Goal: Information Seeking & Learning: Find specific fact

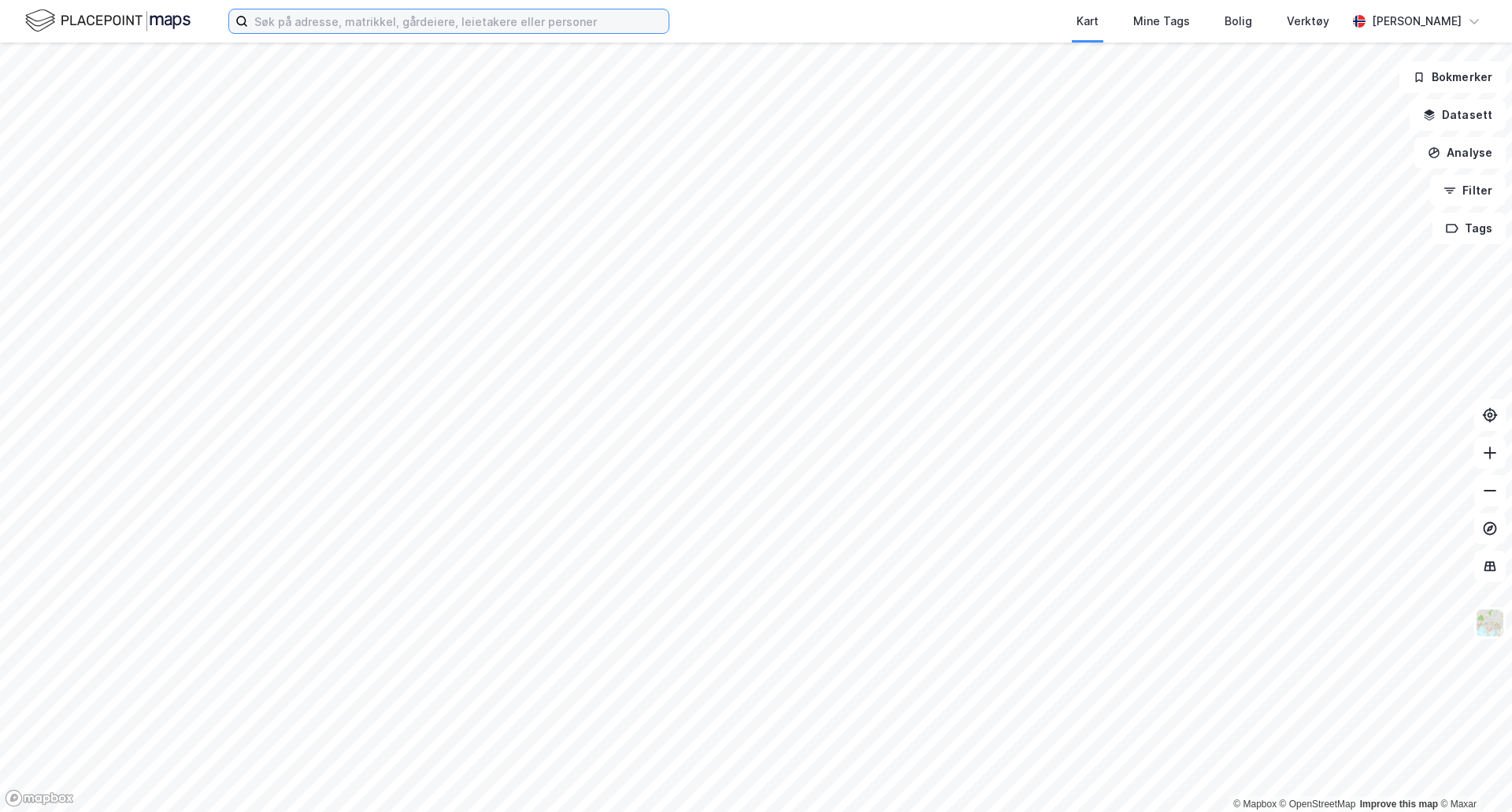
click at [553, 16] on input at bounding box center [459, 21] width 421 height 24
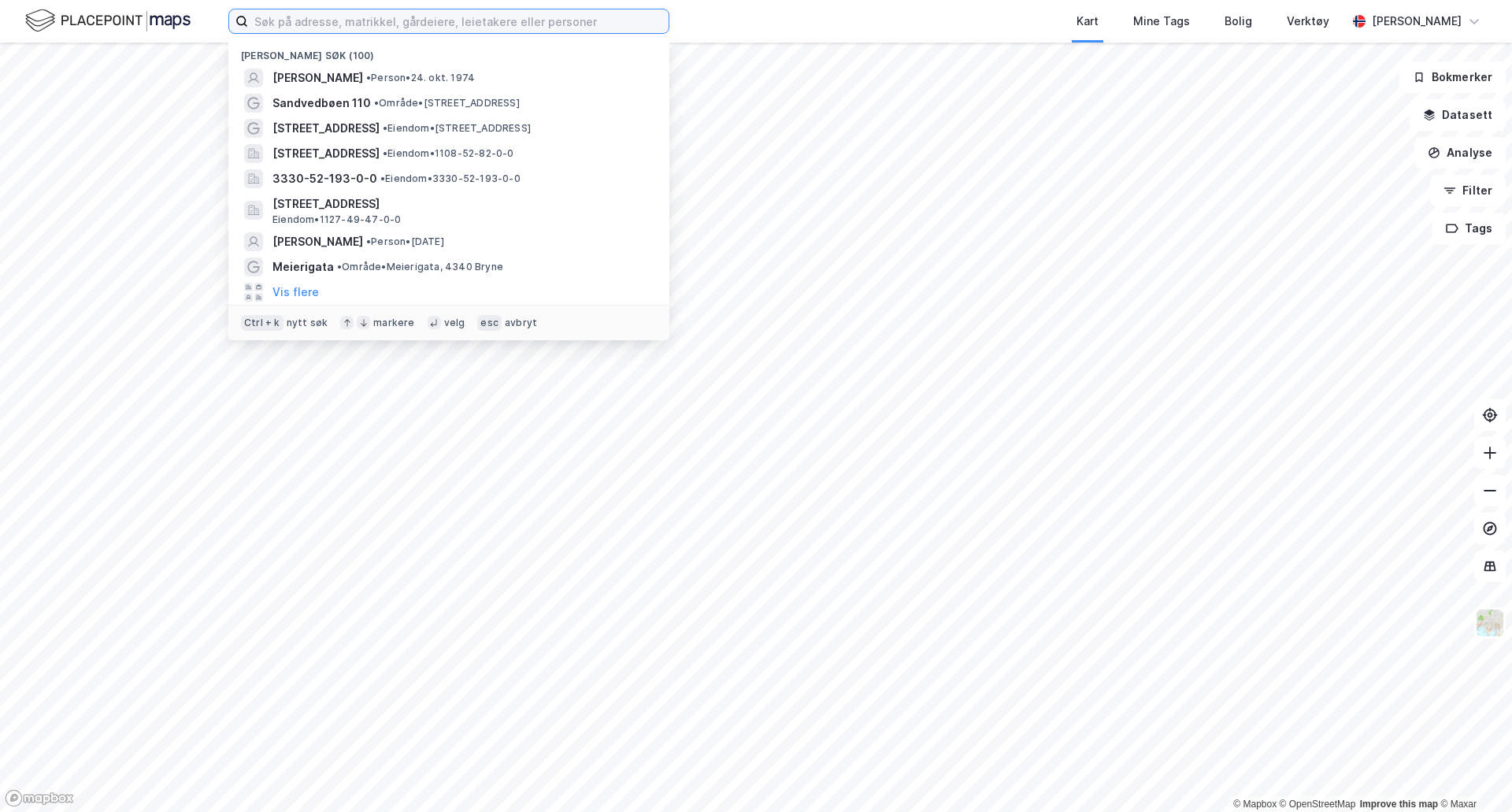
paste input "[PERSON_NAME]"
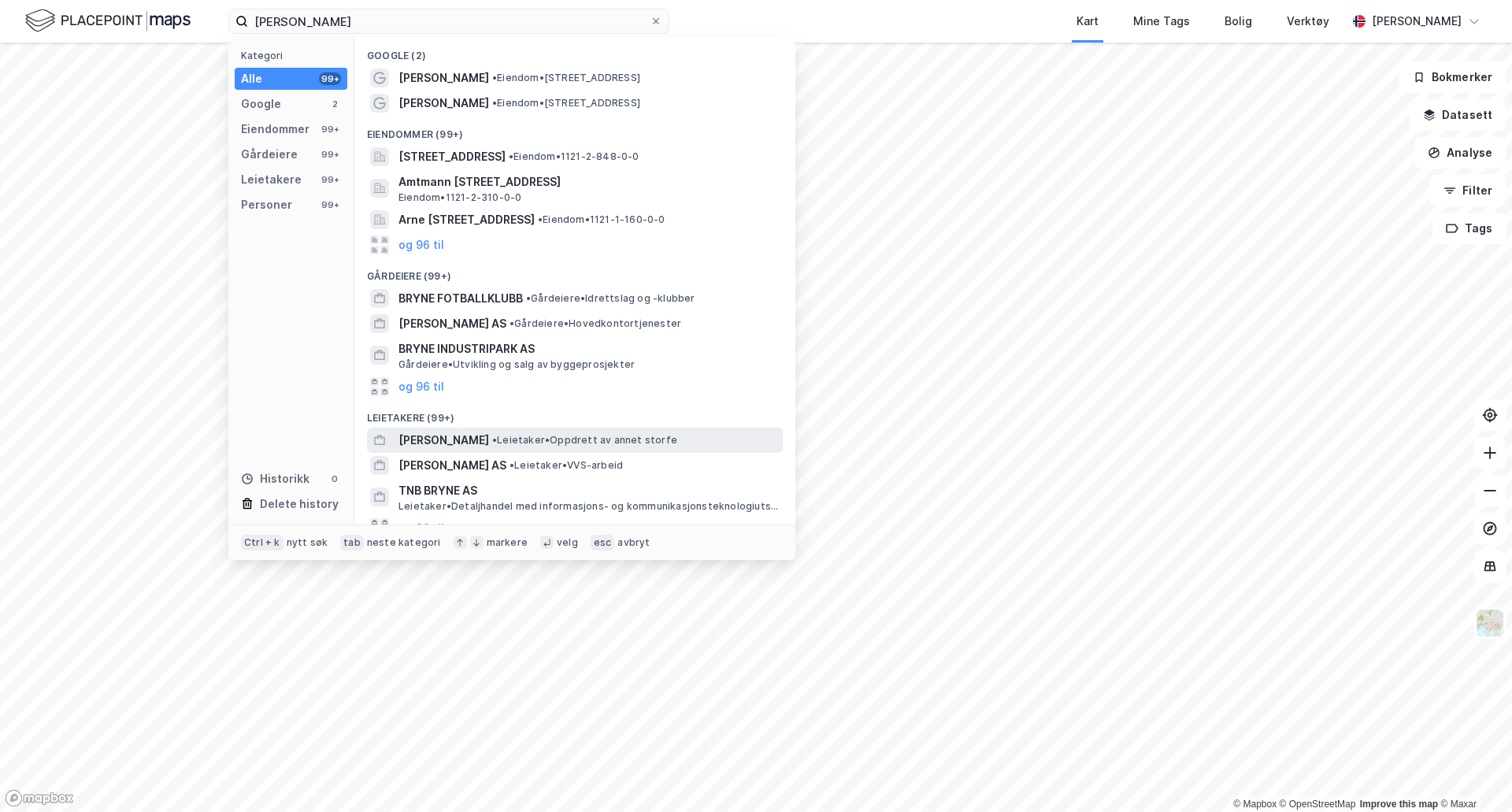
click at [532, 443] on span "• Leietaker • Oppdrett av annet storfe" at bounding box center [585, 440] width 185 height 12
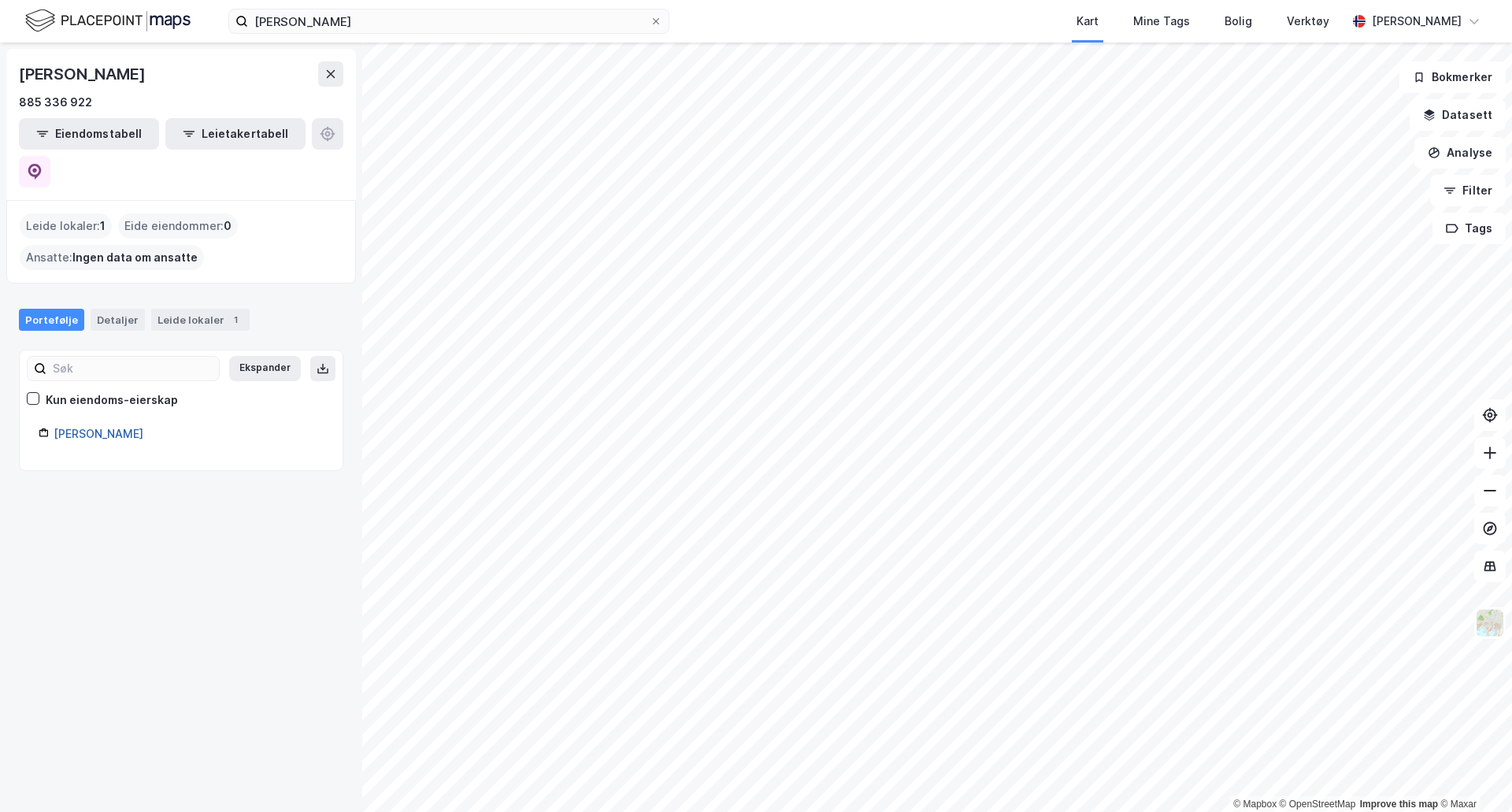
click at [60, 427] on link "[PERSON_NAME]" at bounding box center [98, 433] width 90 height 13
click at [332, 23] on input "[PERSON_NAME]" at bounding box center [449, 21] width 402 height 24
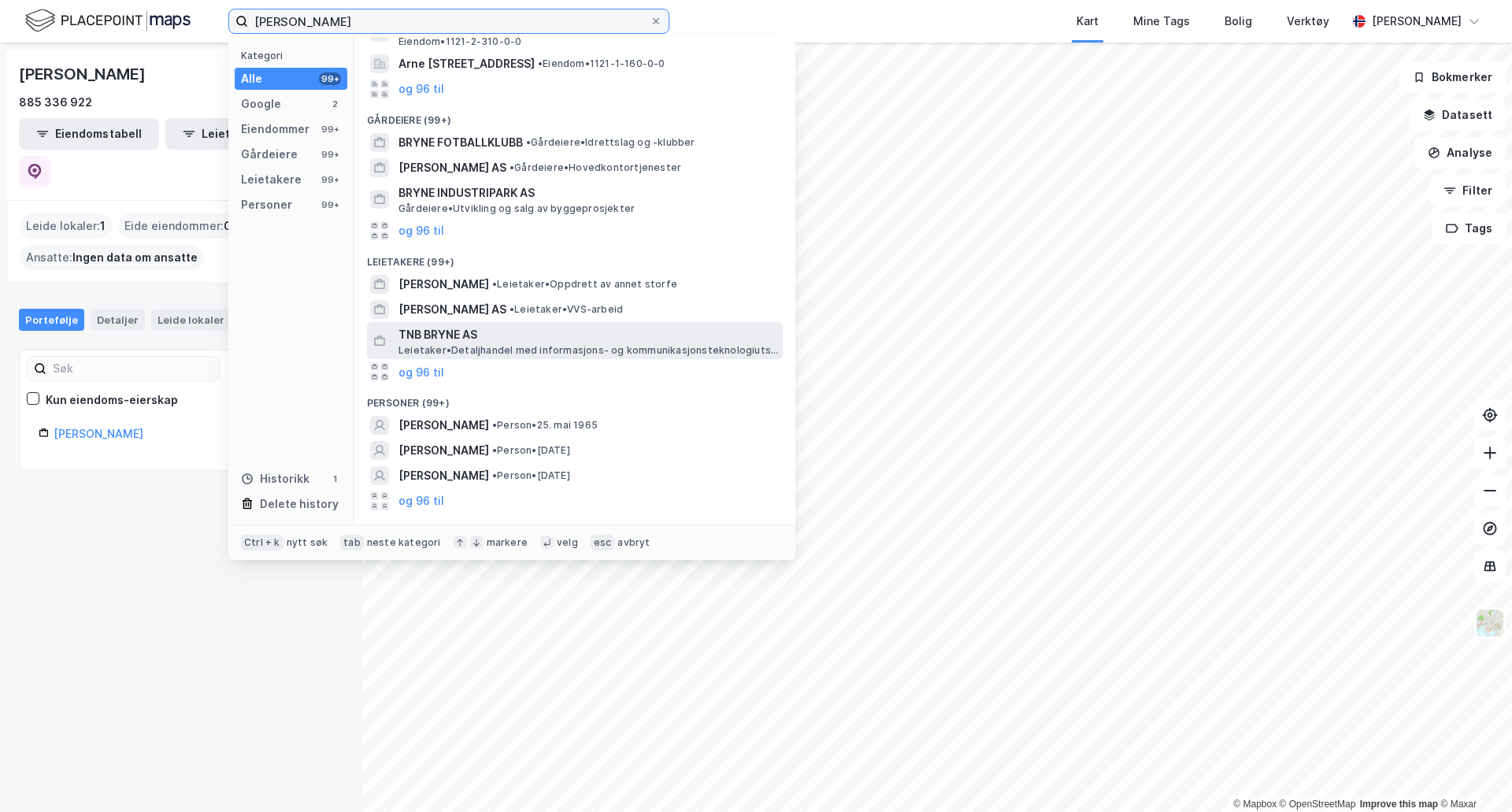
scroll to position [199, 0]
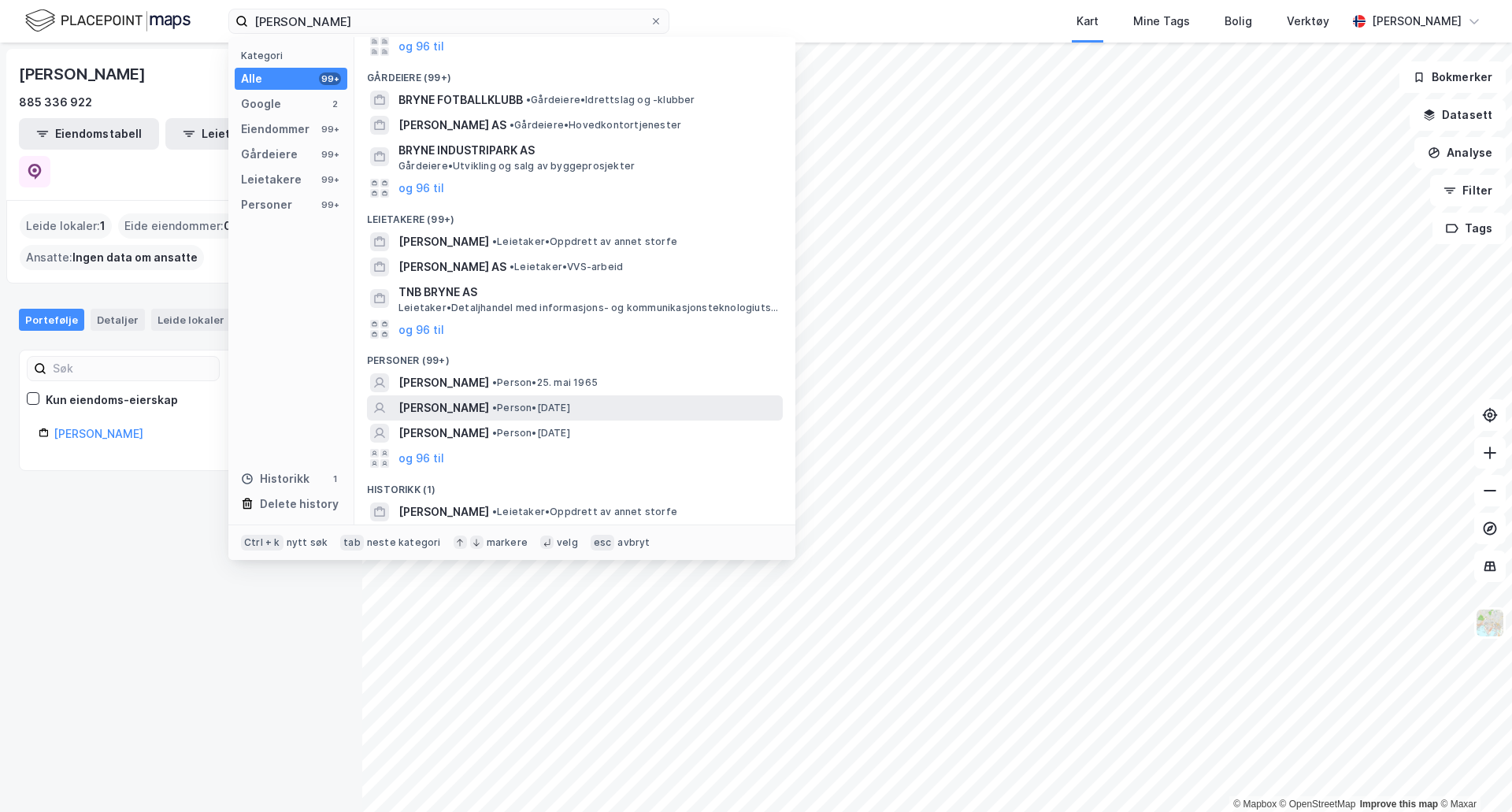
click at [597, 414] on div "[PERSON_NAME] • Person • [DATE]" at bounding box center [588, 407] width 381 height 19
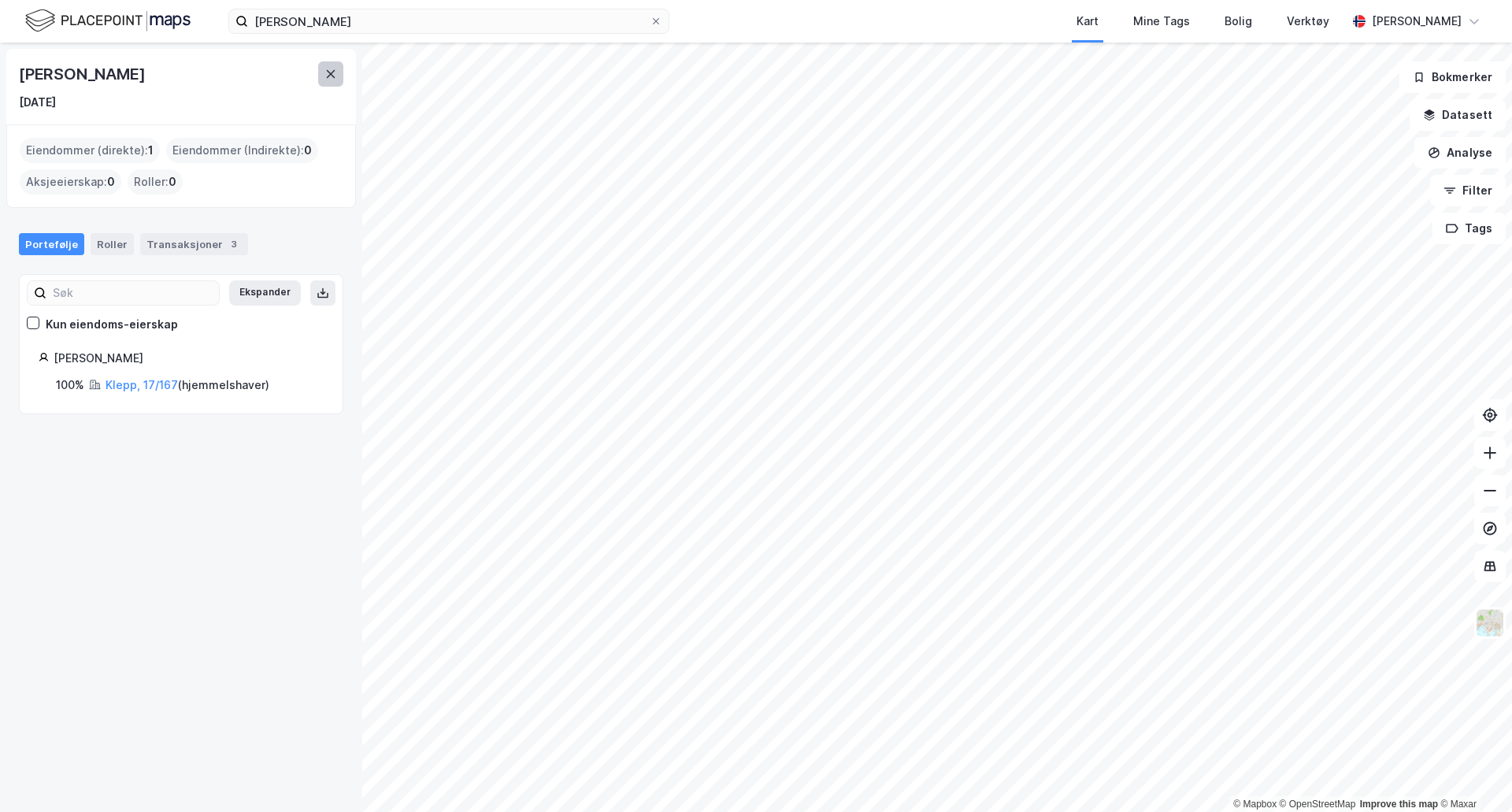
click at [329, 80] on icon at bounding box center [331, 74] width 12 height 12
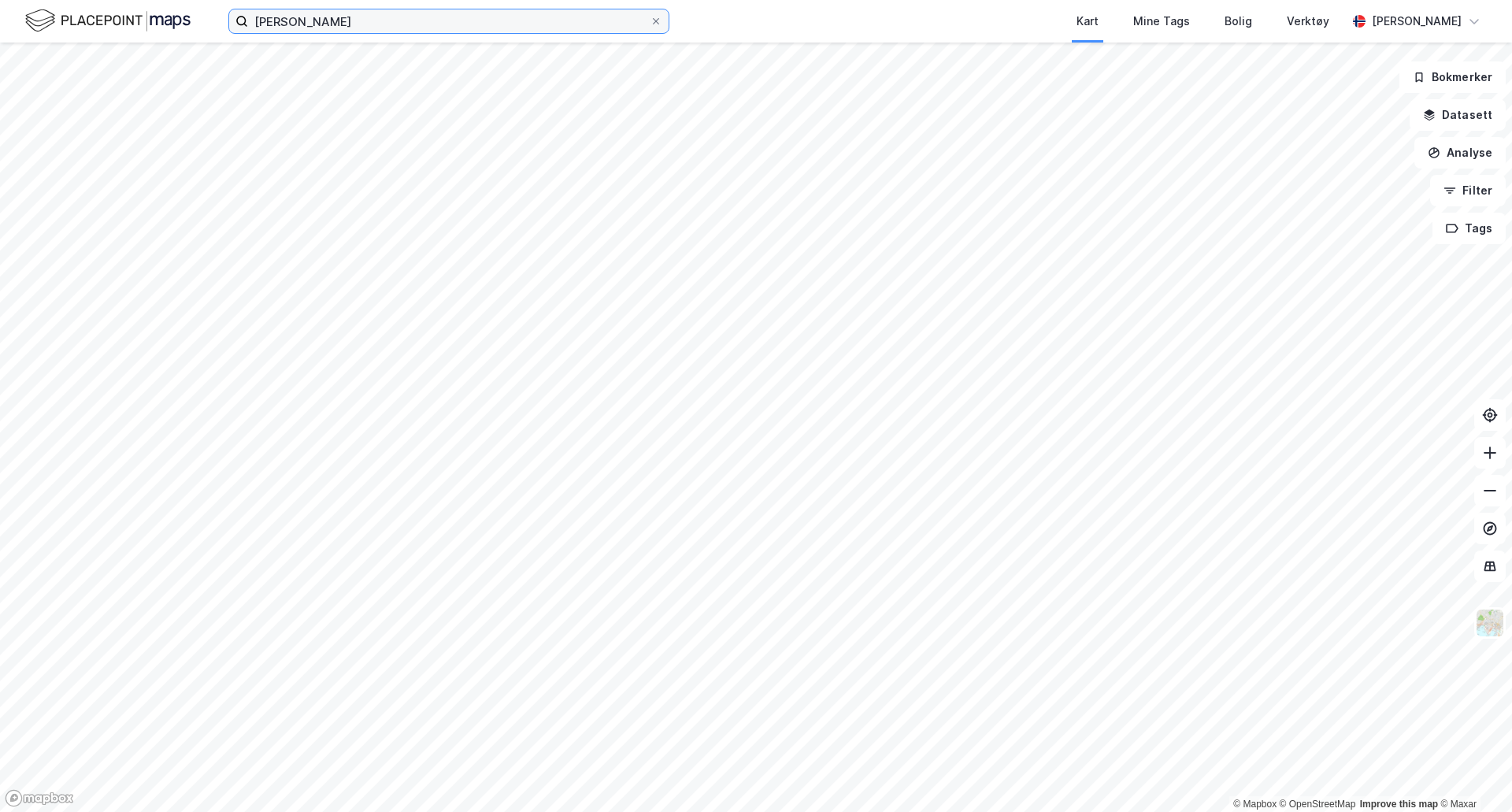
click at [335, 24] on input "[PERSON_NAME]" at bounding box center [449, 21] width 402 height 24
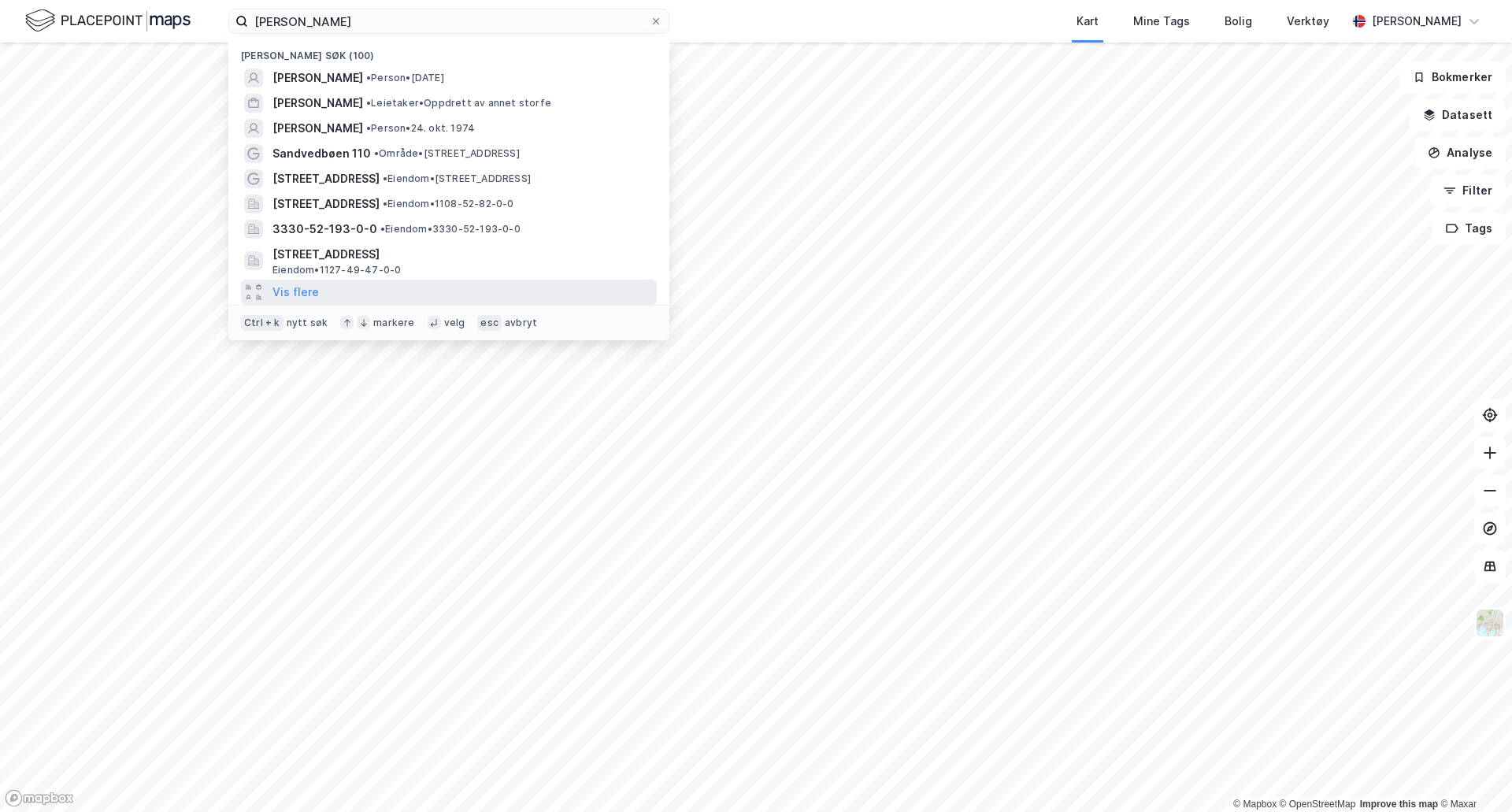
click at [320, 295] on div "Vis flere" at bounding box center [449, 292] width 416 height 25
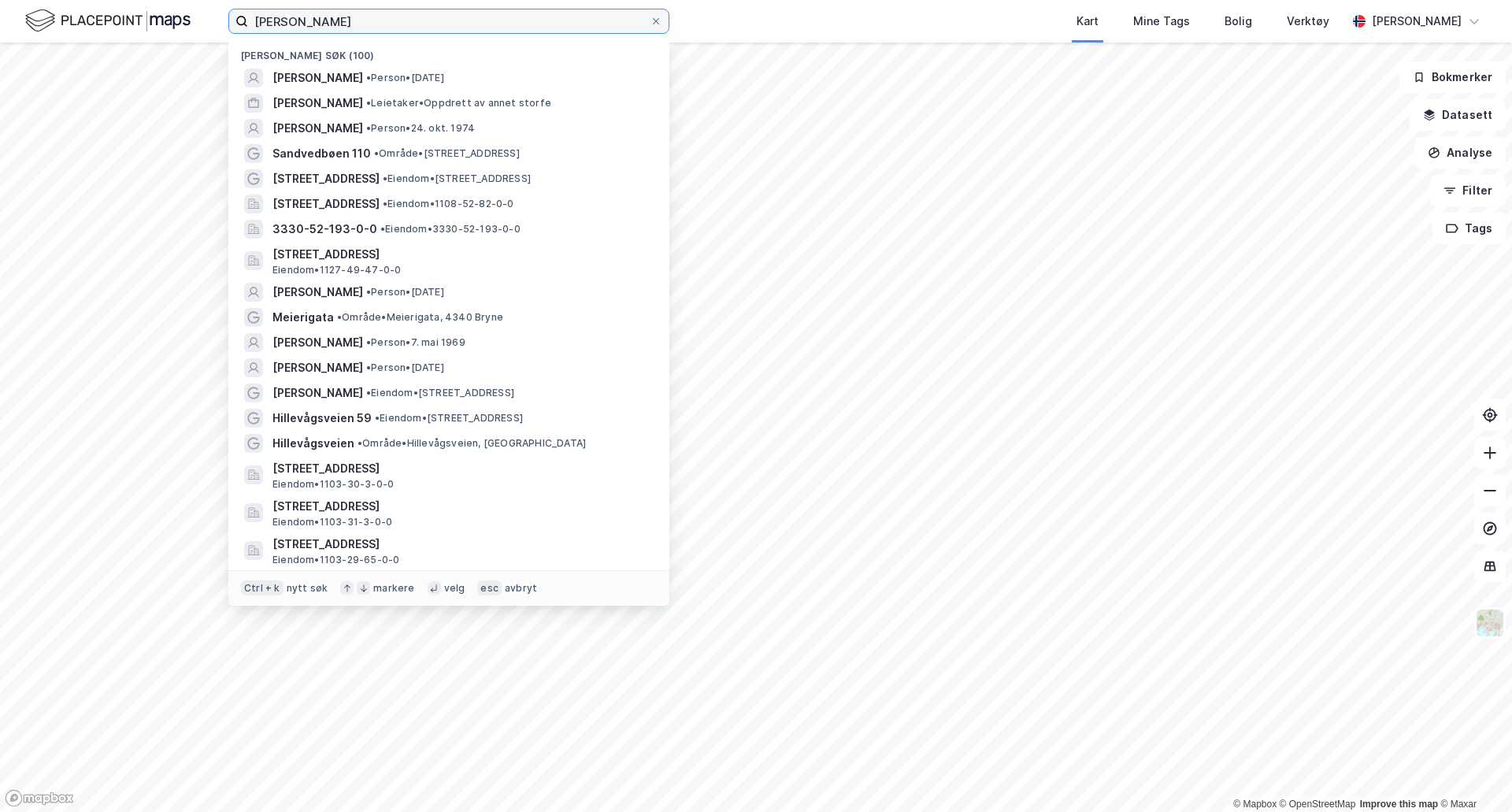
click at [312, 13] on input "[PERSON_NAME]" at bounding box center [449, 21] width 402 height 24
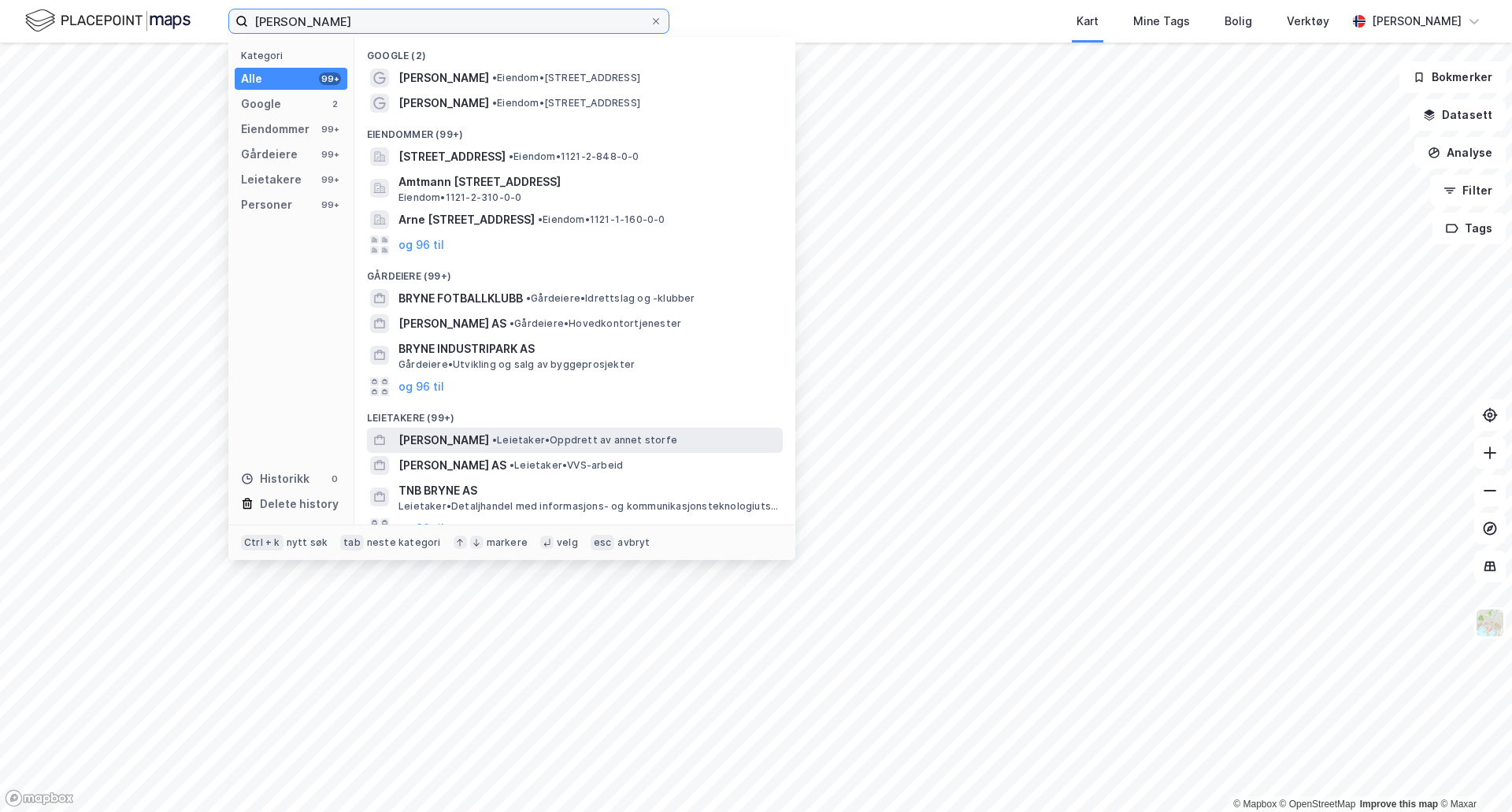
scroll to position [145, 0]
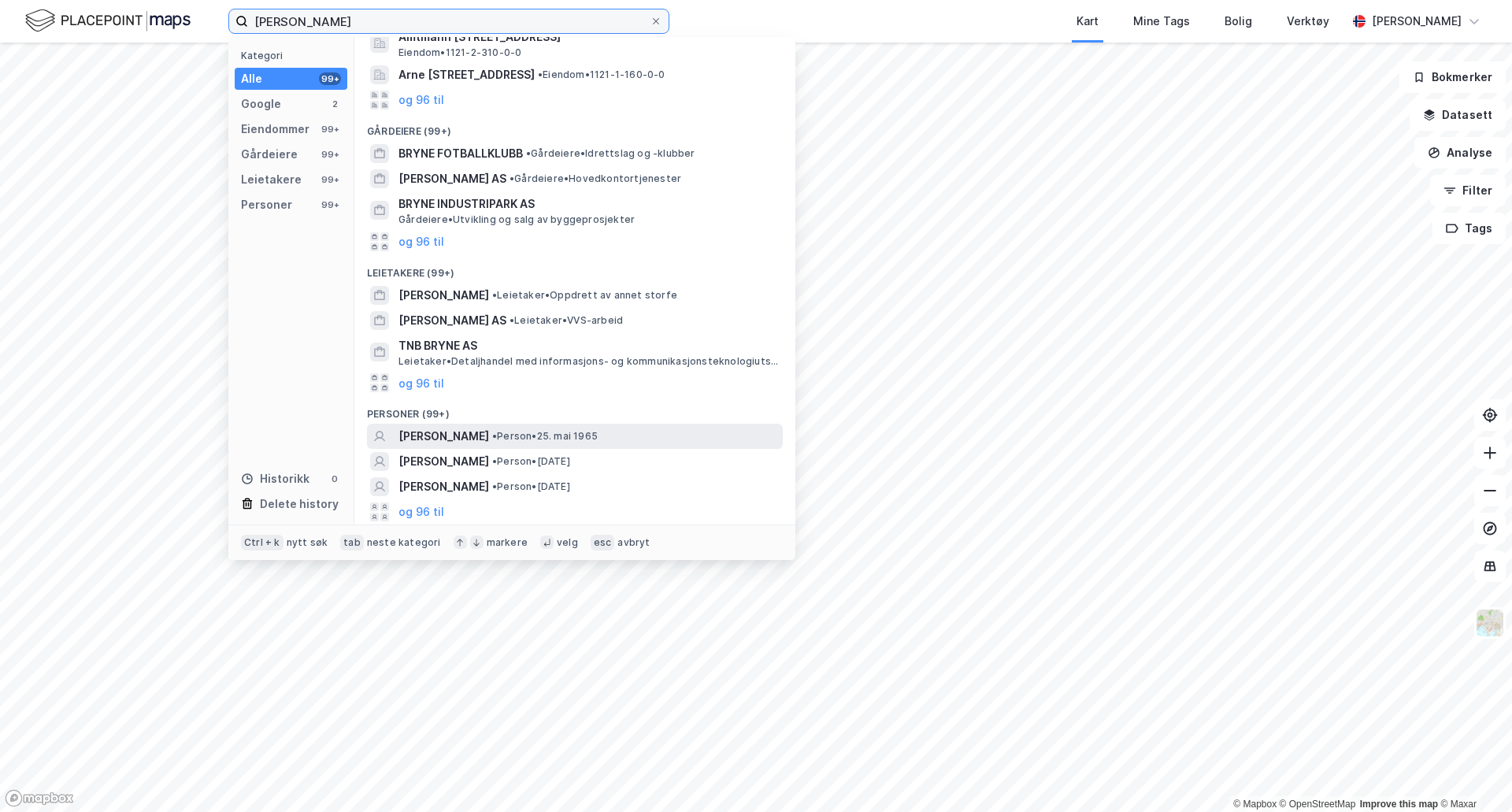
type input "[PERSON_NAME]"
click at [571, 436] on span "• Person • [DATE]" at bounding box center [545, 436] width 106 height 12
